Goal: Check status: Check status

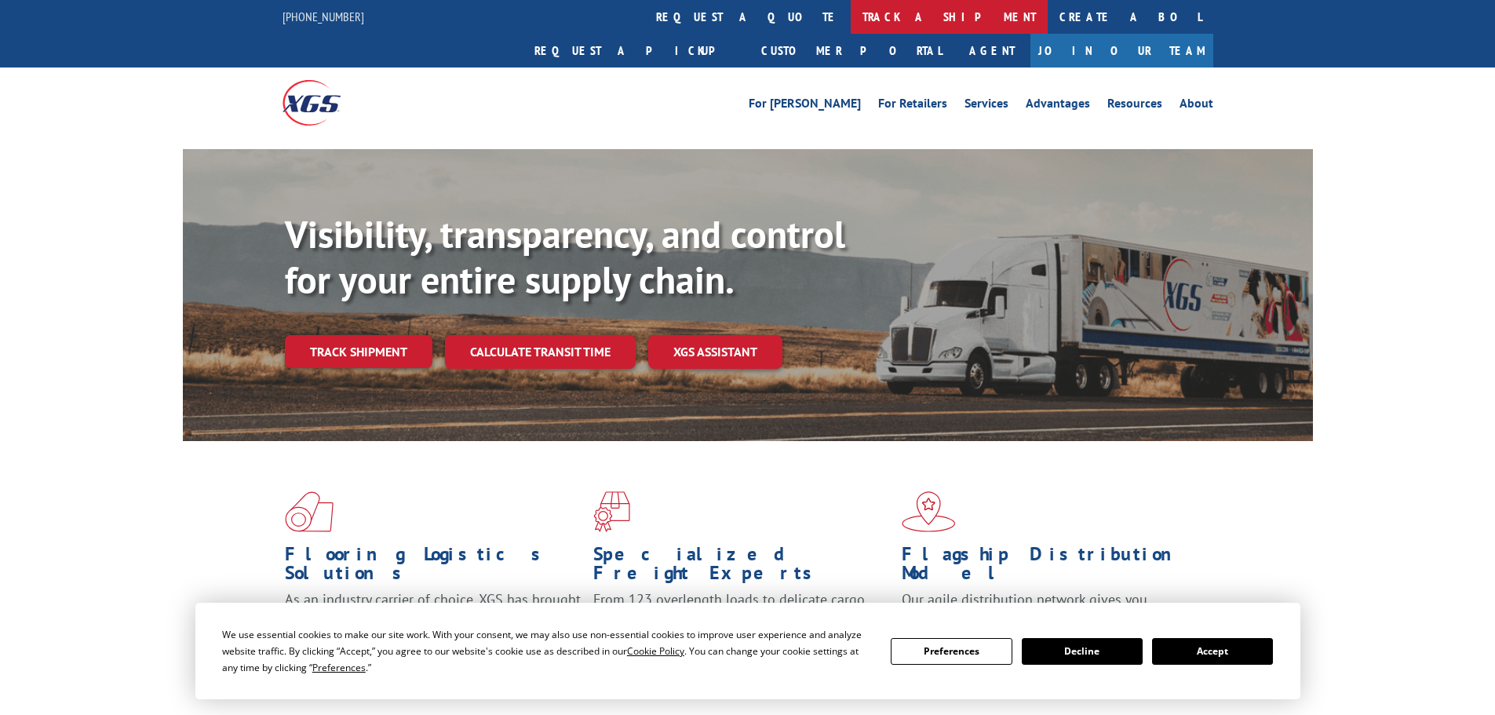
click at [851, 12] on link "track a shipment" at bounding box center [949, 17] width 197 height 34
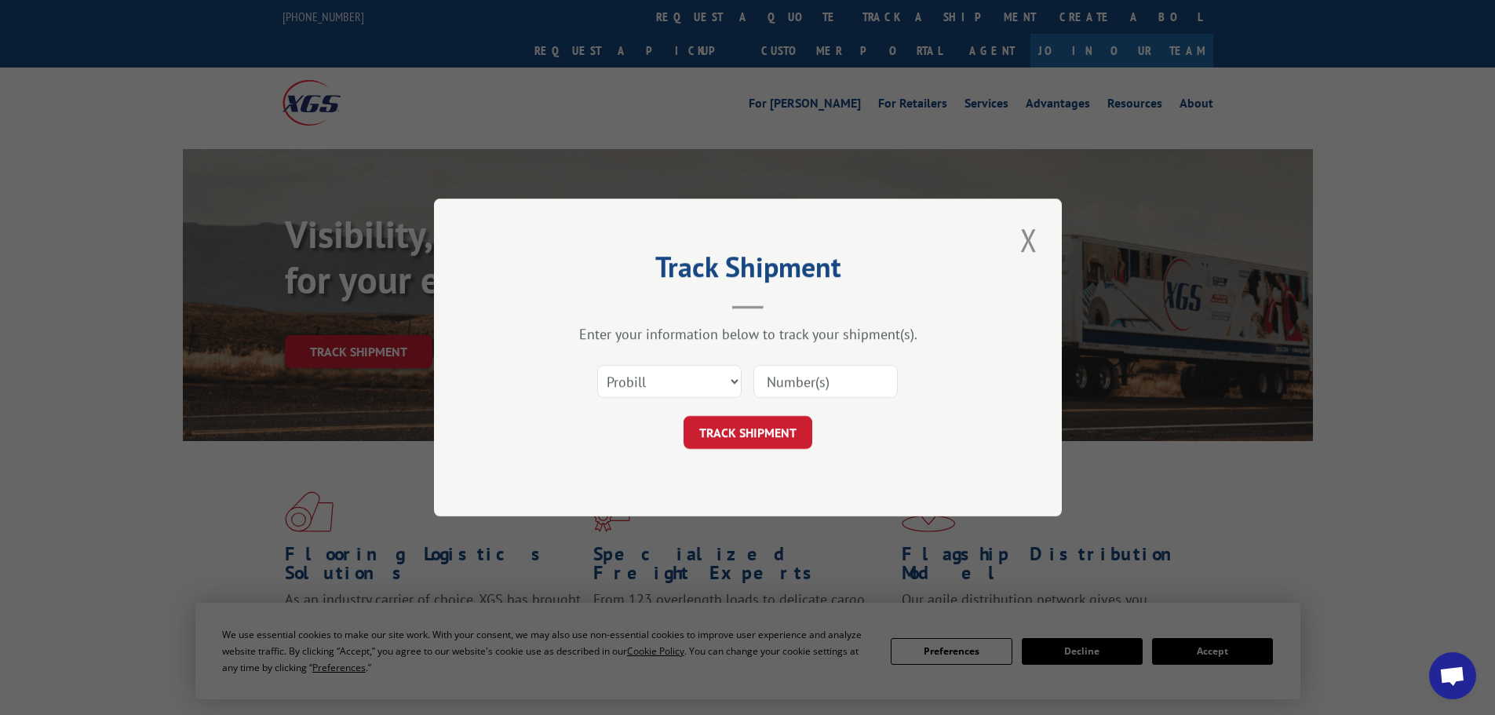
click at [787, 371] on input at bounding box center [826, 381] width 144 height 33
paste input "24519594"
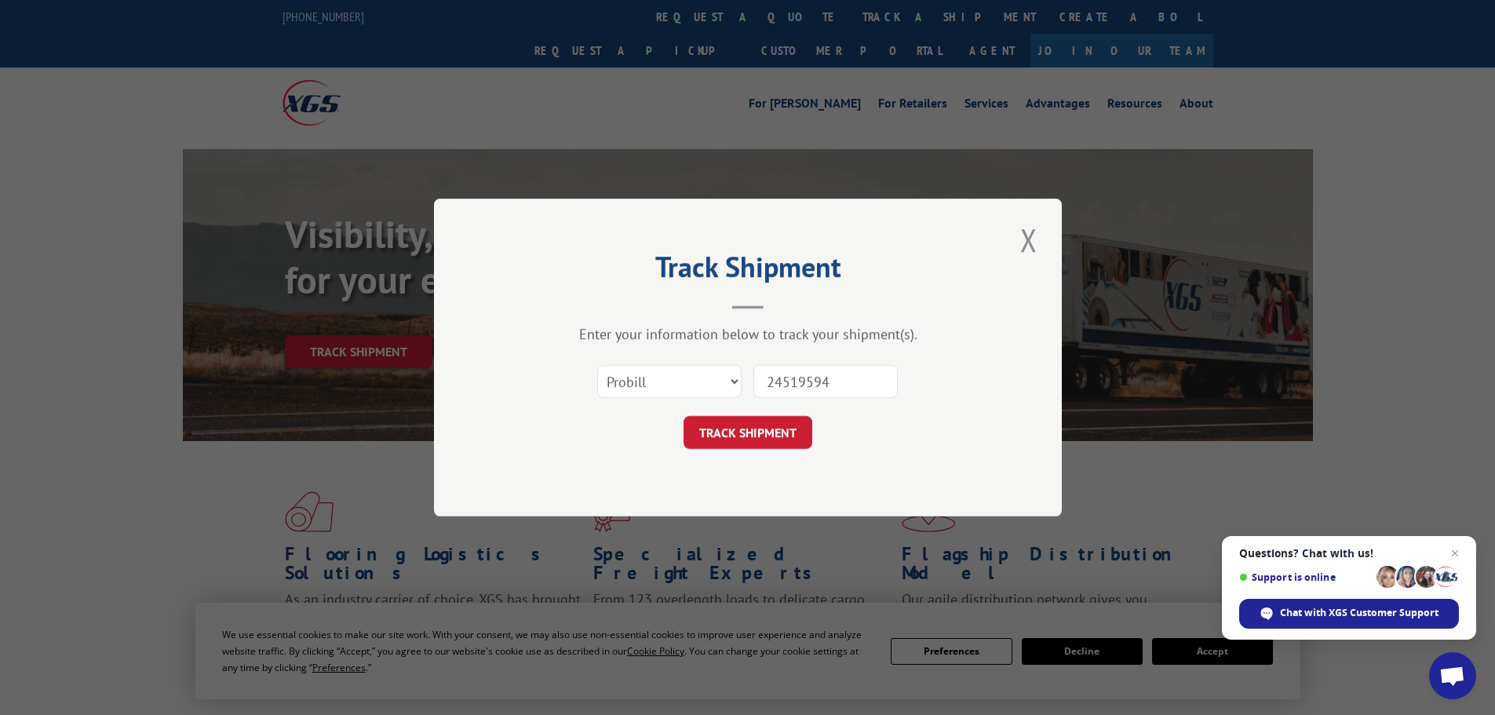
type input "24519594"
click at [684, 416] on button "TRACK SHIPMENT" at bounding box center [748, 432] width 129 height 33
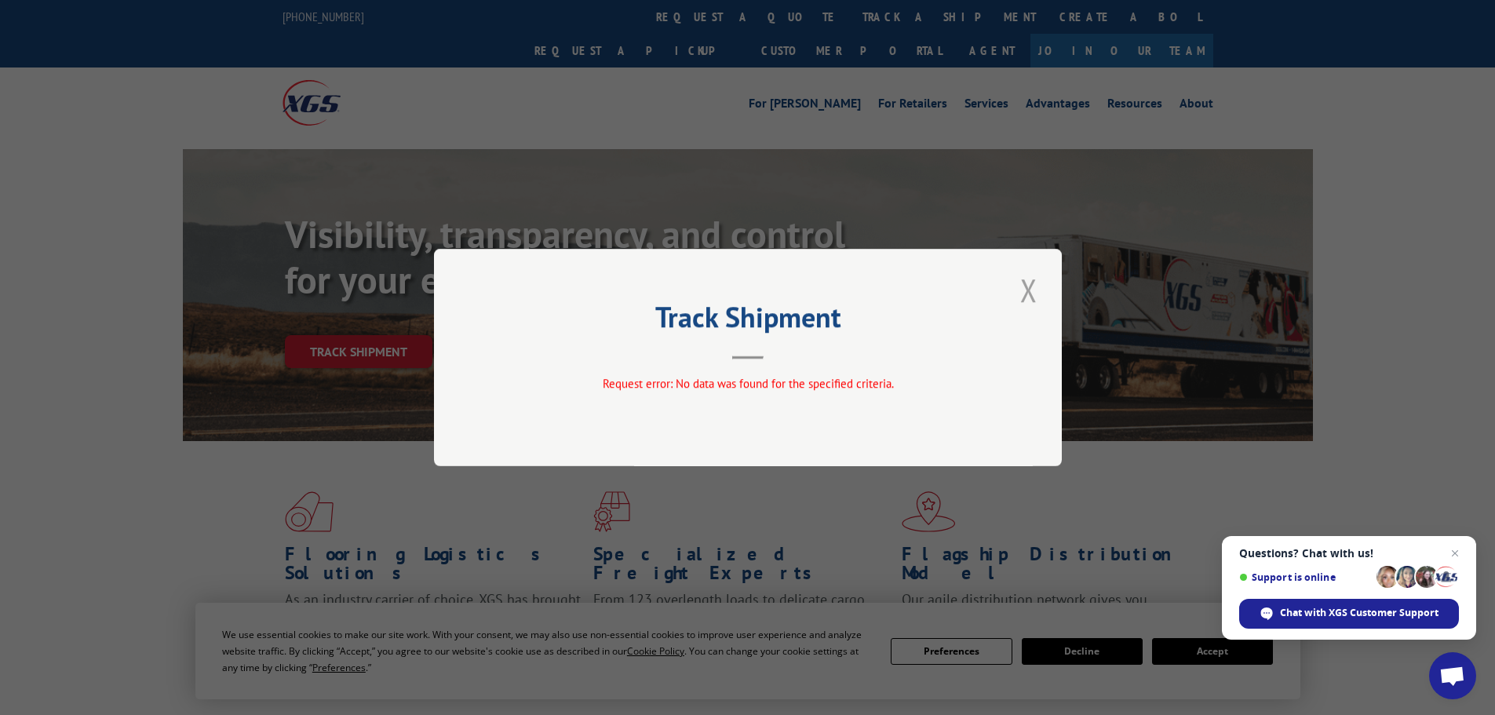
click at [1027, 292] on button "Close modal" at bounding box center [1029, 289] width 27 height 43
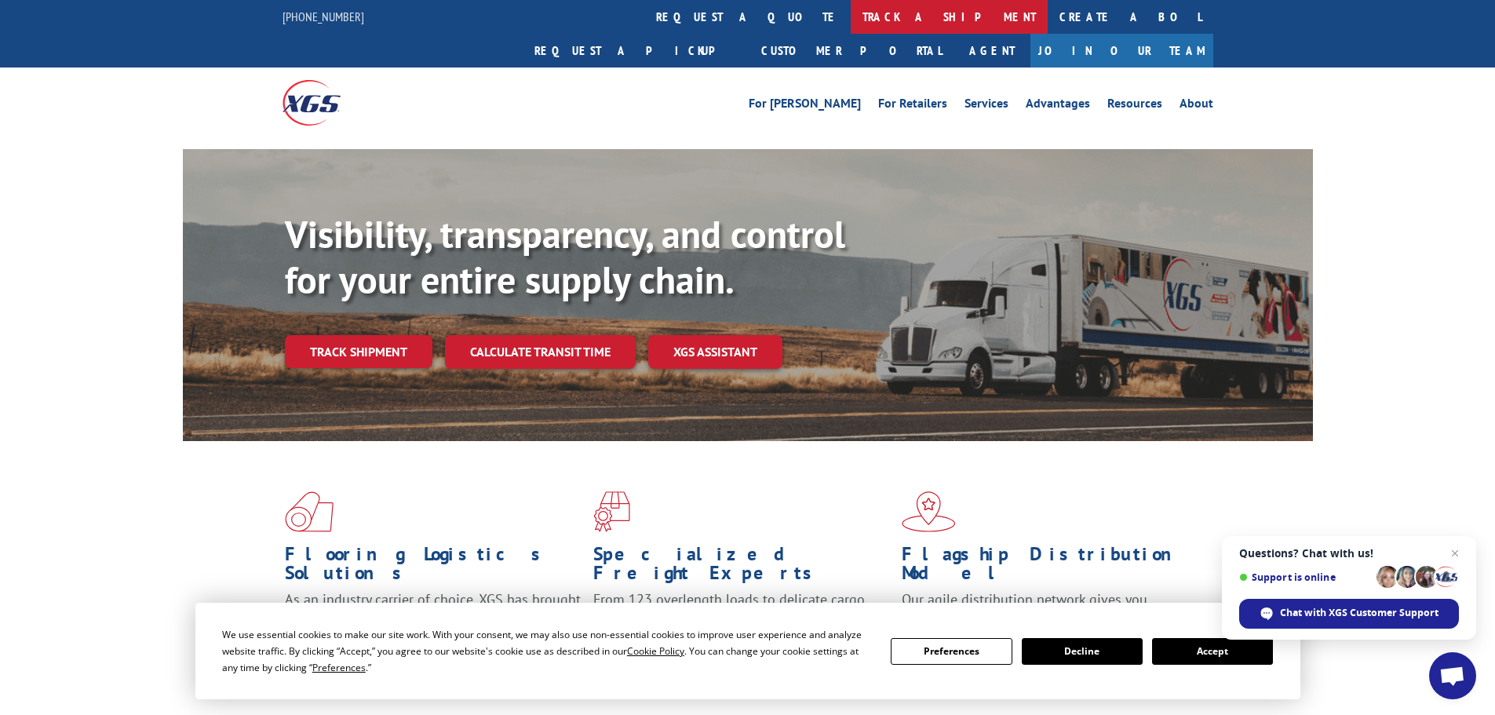
click at [851, 12] on link "track a shipment" at bounding box center [949, 17] width 197 height 34
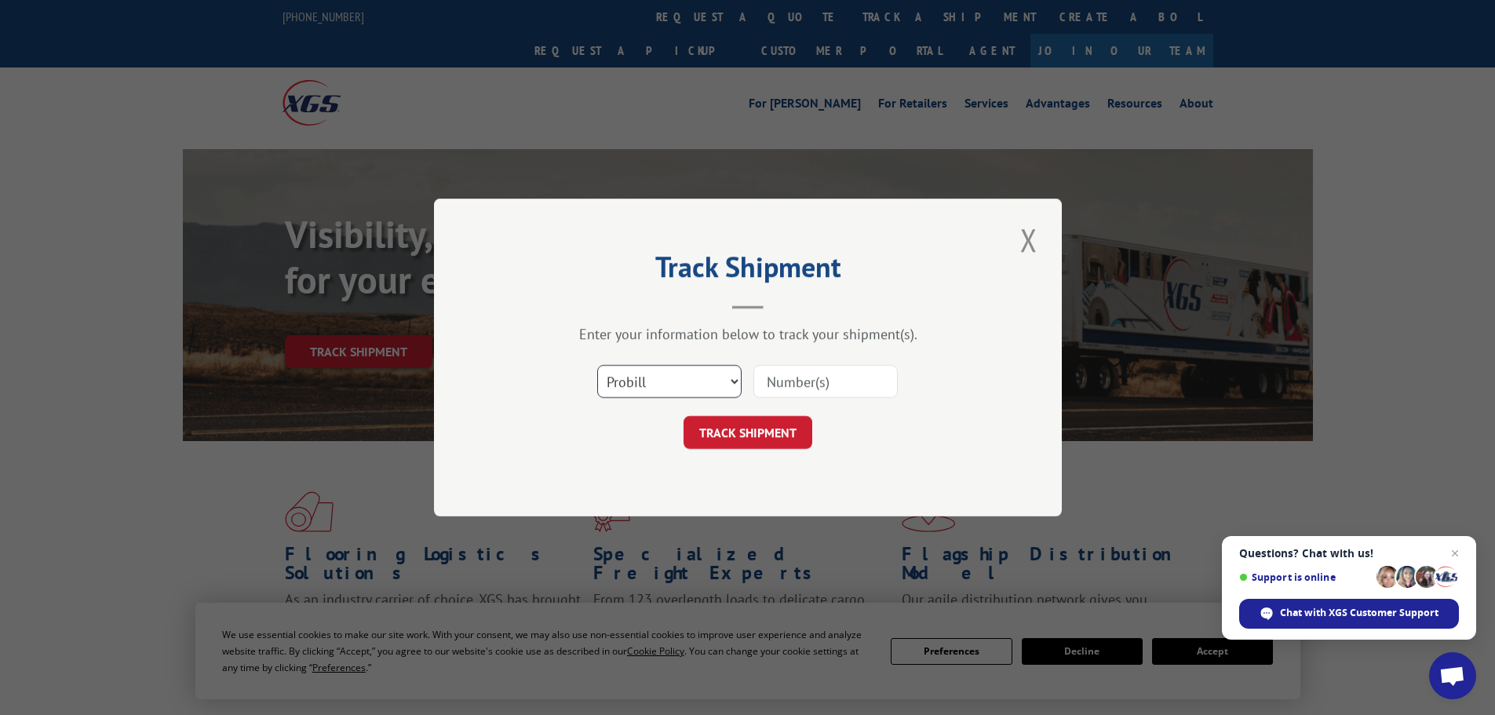
click at [632, 377] on select "Select category... Probill BOL PO" at bounding box center [669, 381] width 144 height 33
select select "po"
click at [597, 365] on select "Select category... Probill BOL PO" at bounding box center [669, 381] width 144 height 33
click at [808, 388] on input at bounding box center [826, 381] width 144 height 33
paste input "24519594"
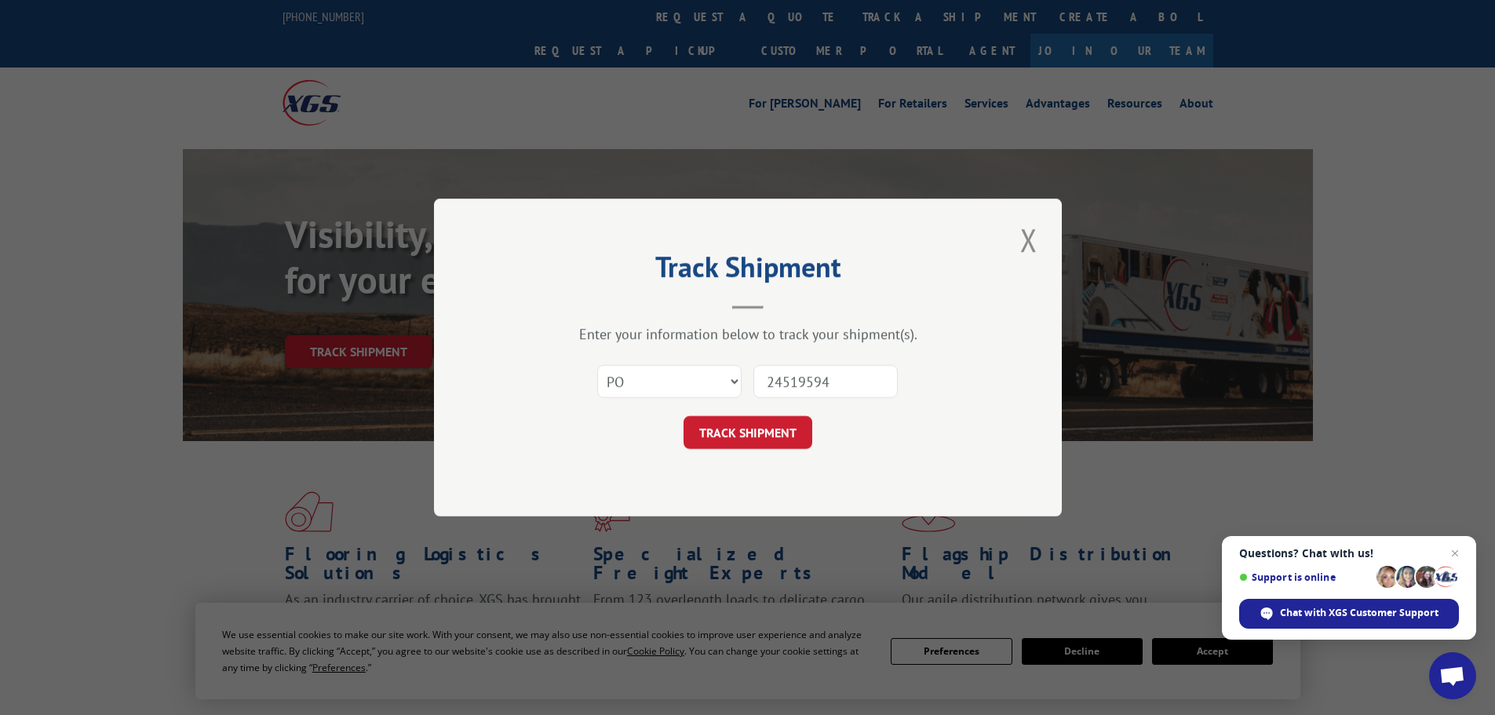
type input "24519594"
click at [684, 416] on button "TRACK SHIPMENT" at bounding box center [748, 432] width 129 height 33
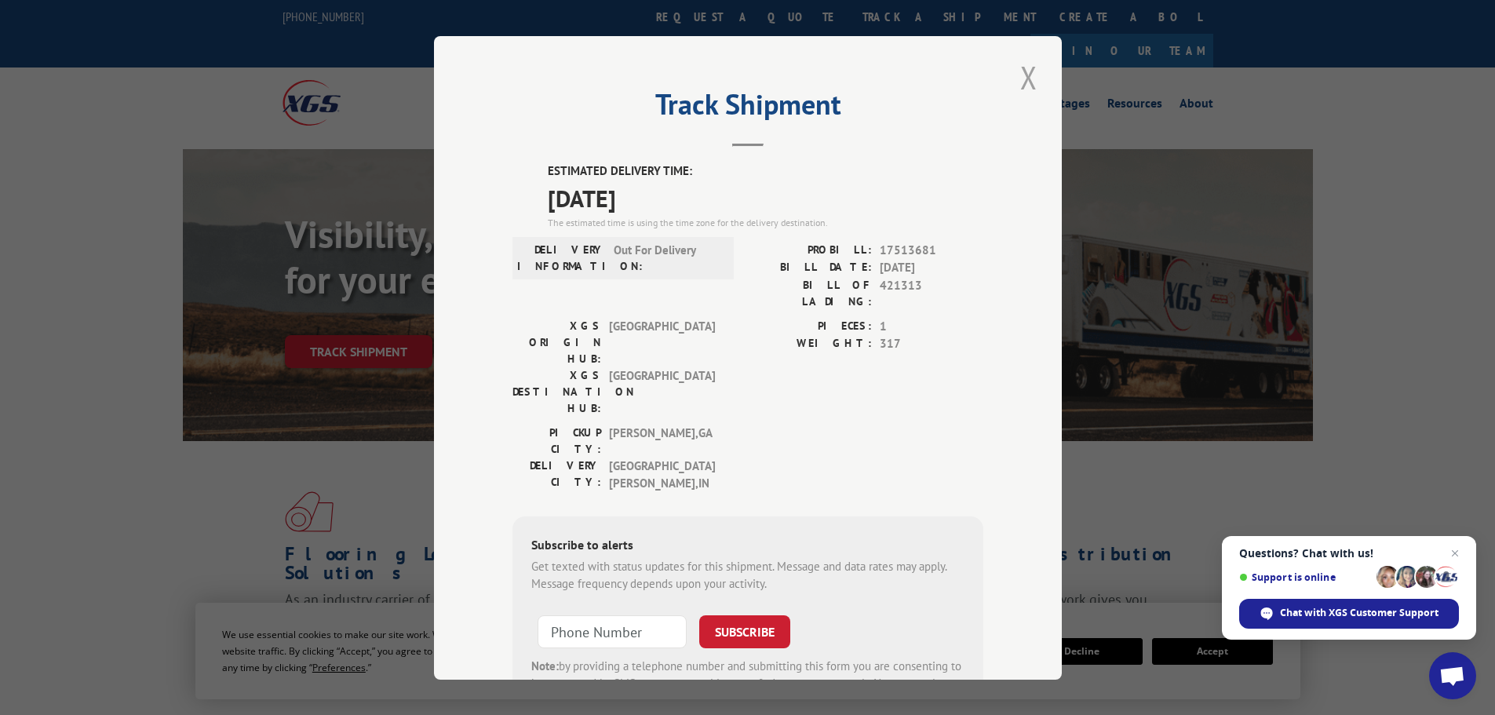
click at [1016, 81] on button "Close modal" at bounding box center [1029, 77] width 27 height 43
